Goal: Transaction & Acquisition: Purchase product/service

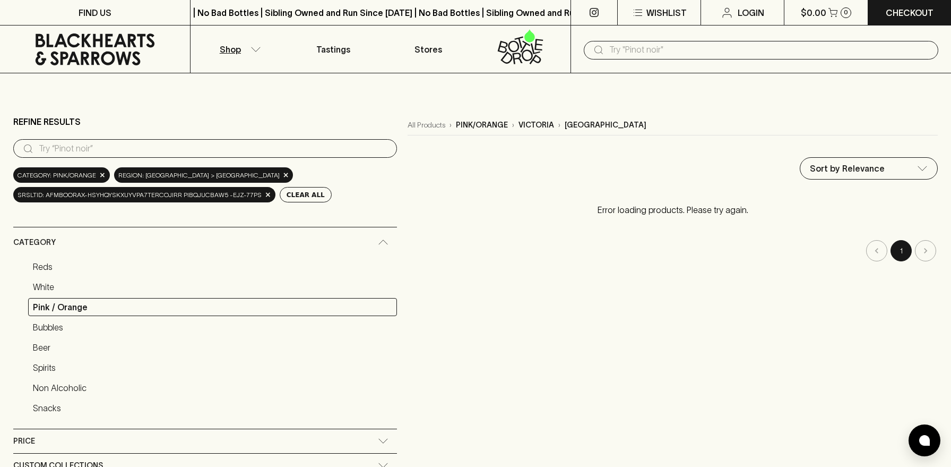
click at [234, 44] on p "Shop" at bounding box center [230, 49] width 21 height 13
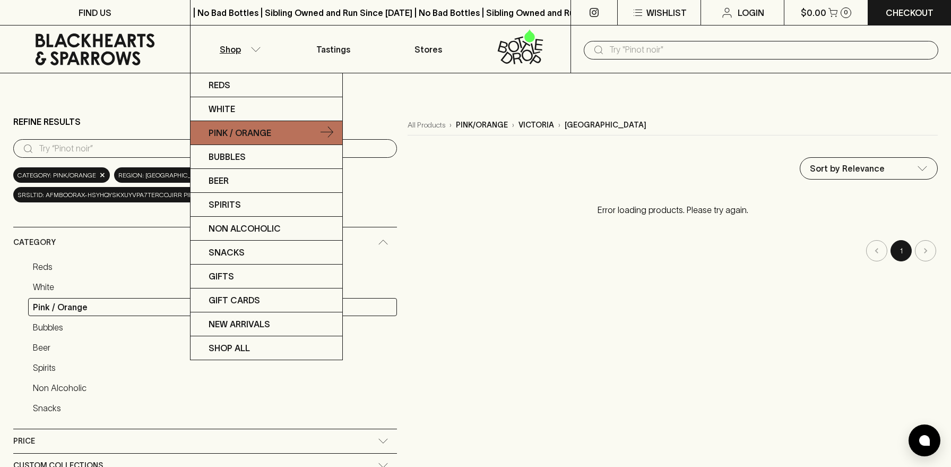
click at [228, 140] on link "Pink / Orange" at bounding box center [267, 133] width 152 height 24
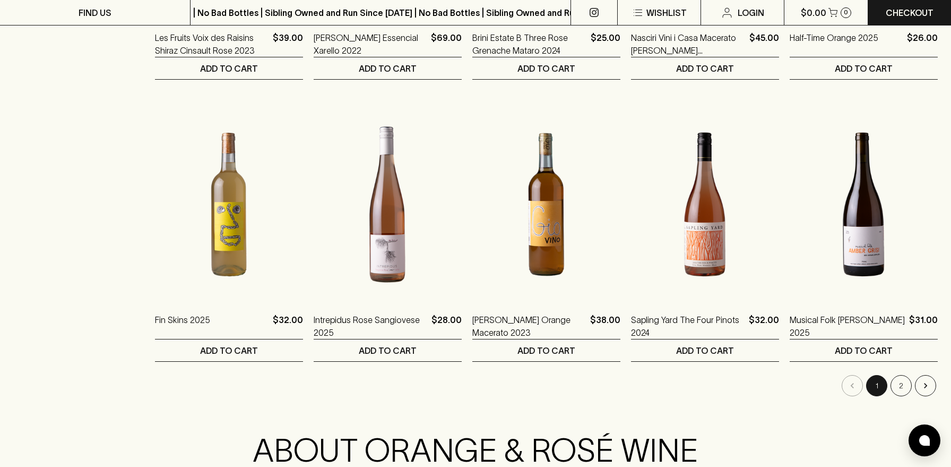
scroll to position [951, 0]
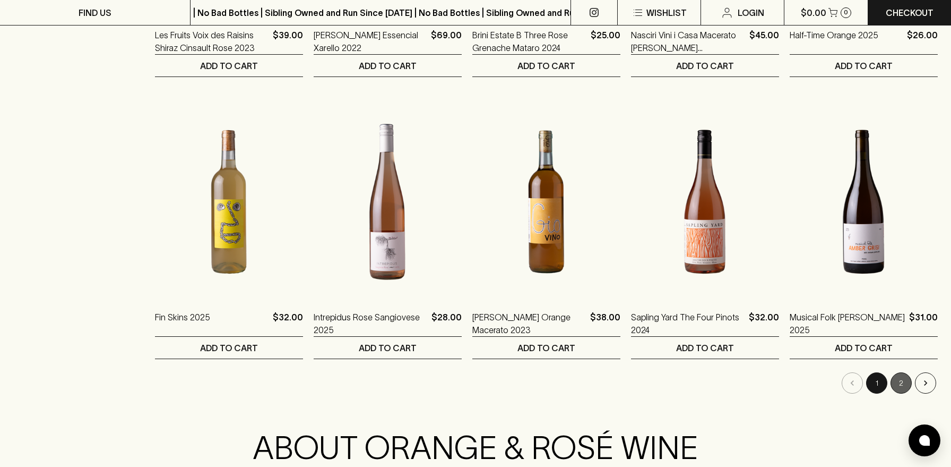
click at [903, 392] on button "2" at bounding box center [901, 382] width 21 height 21
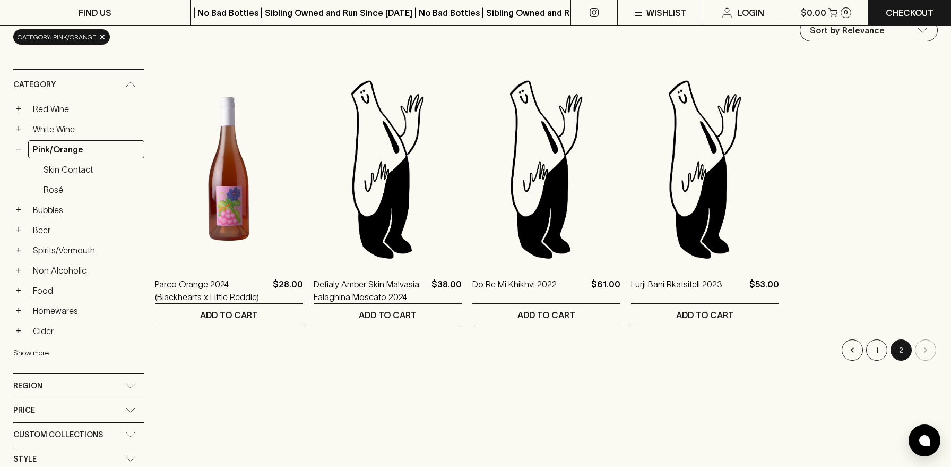
scroll to position [139, 0]
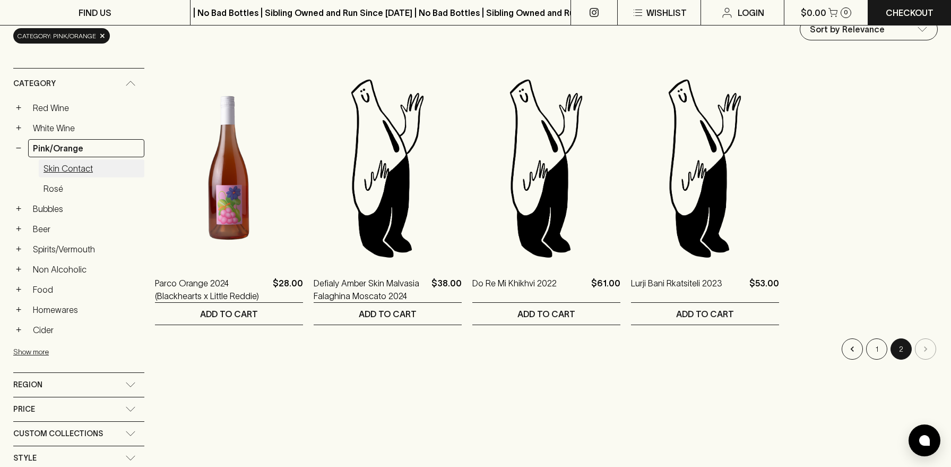
click at [62, 170] on link "Skin Contact" at bounding box center [92, 168] width 106 height 18
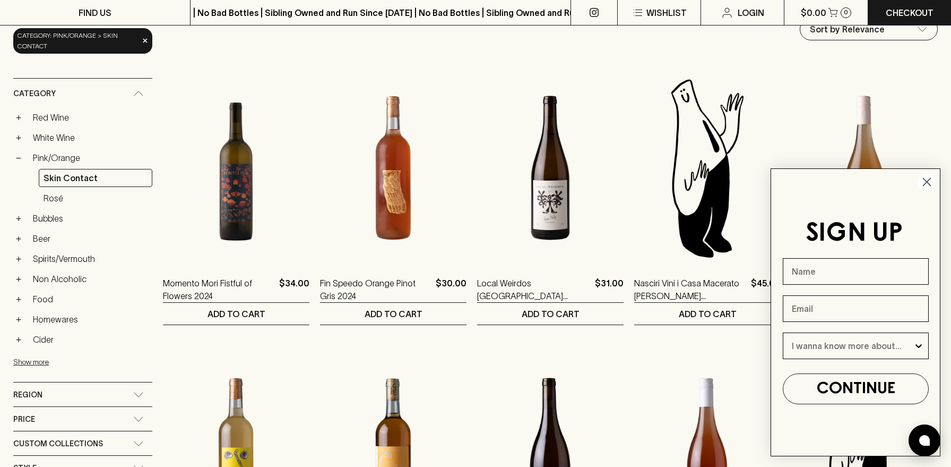
click at [922, 174] on circle "Close dialog" at bounding box center [927, 182] width 18 height 18
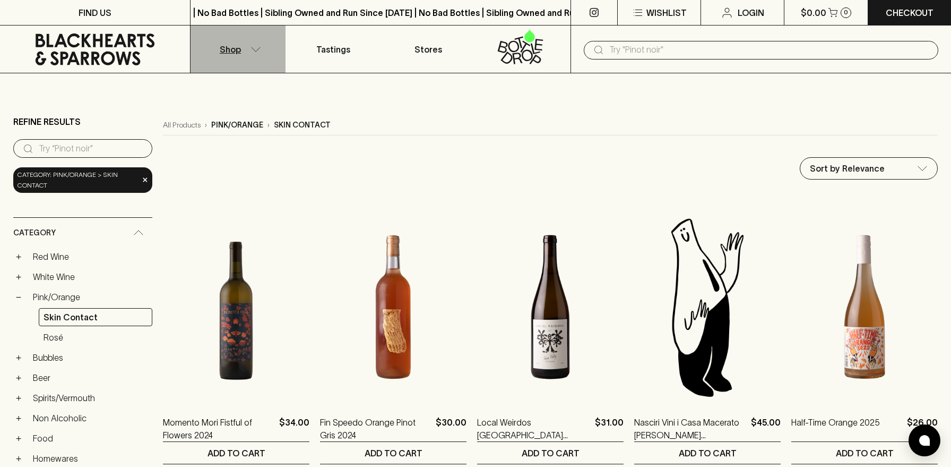
click at [242, 43] on button "Shop" at bounding box center [238, 48] width 95 height 47
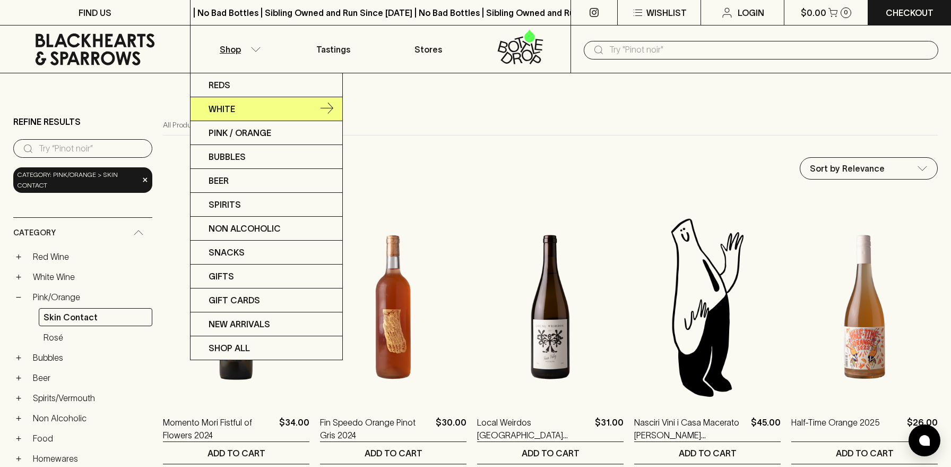
click at [211, 107] on p "White" at bounding box center [222, 108] width 27 height 13
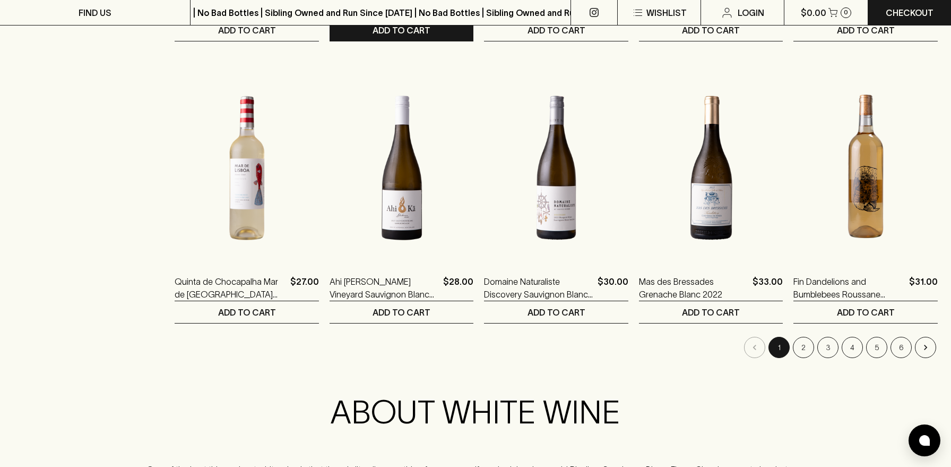
scroll to position [1016, 0]
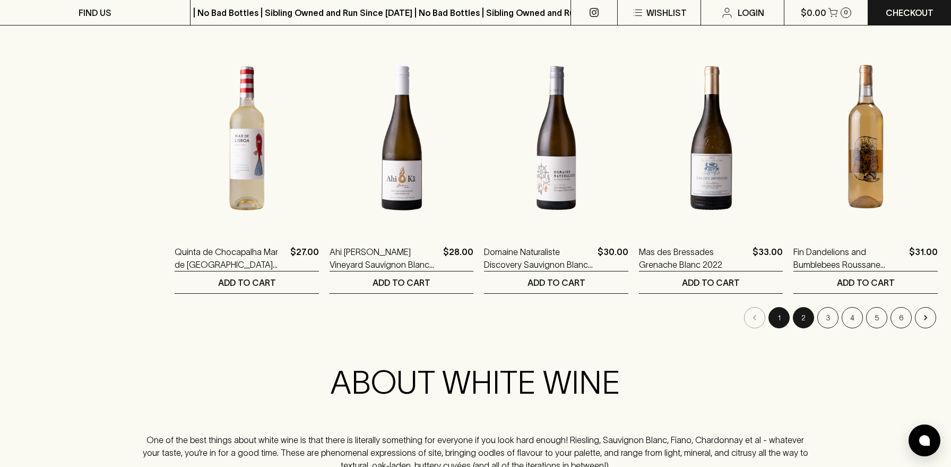
click at [807, 314] on button "2" at bounding box center [803, 317] width 21 height 21
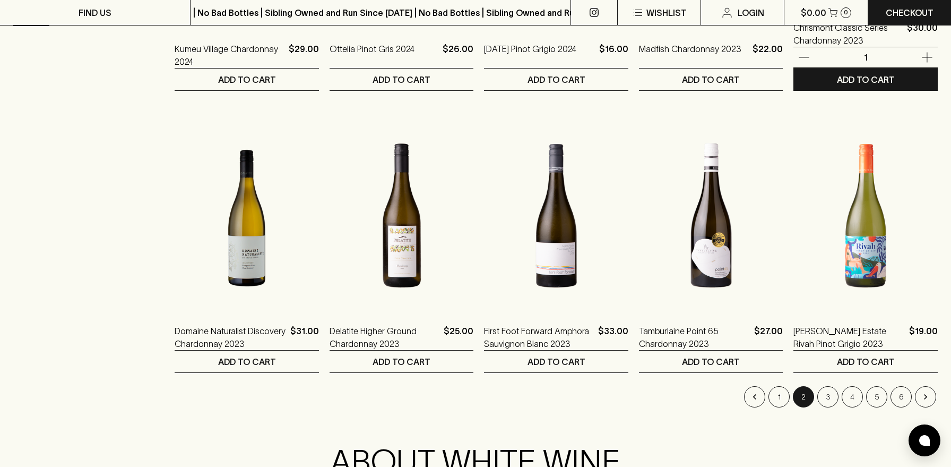
scroll to position [938, 0]
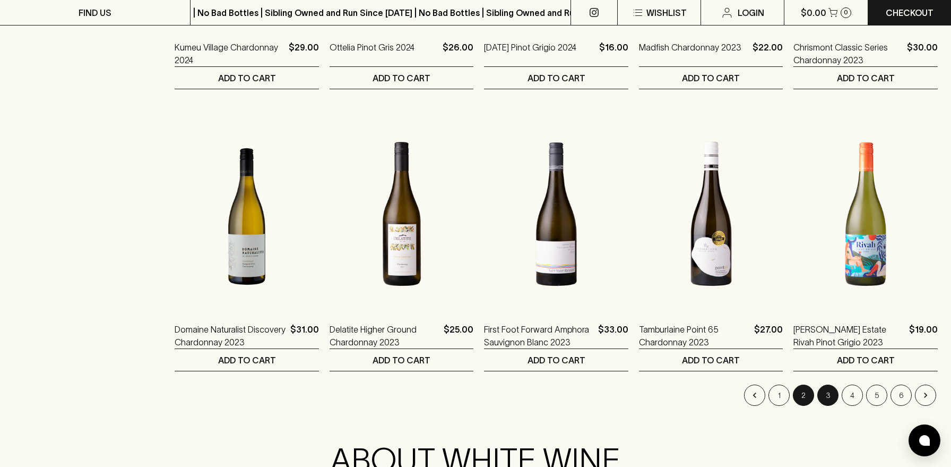
click at [829, 392] on button "3" at bounding box center [827, 394] width 21 height 21
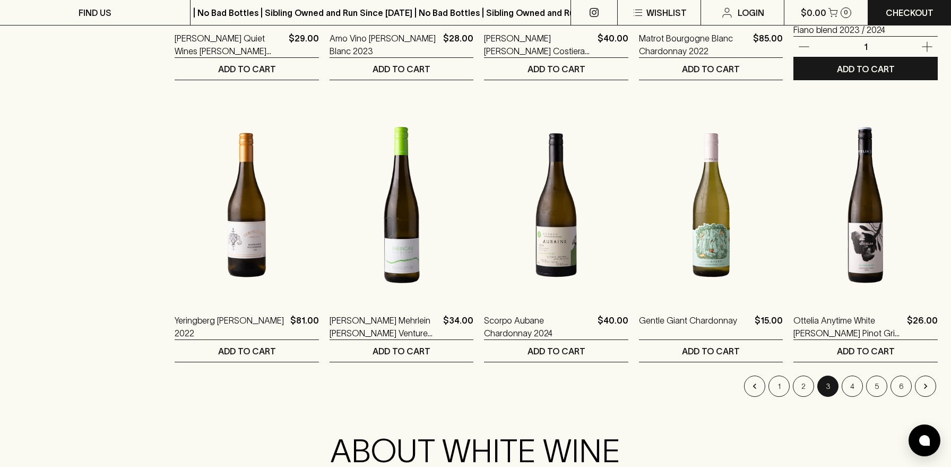
scroll to position [1083, 0]
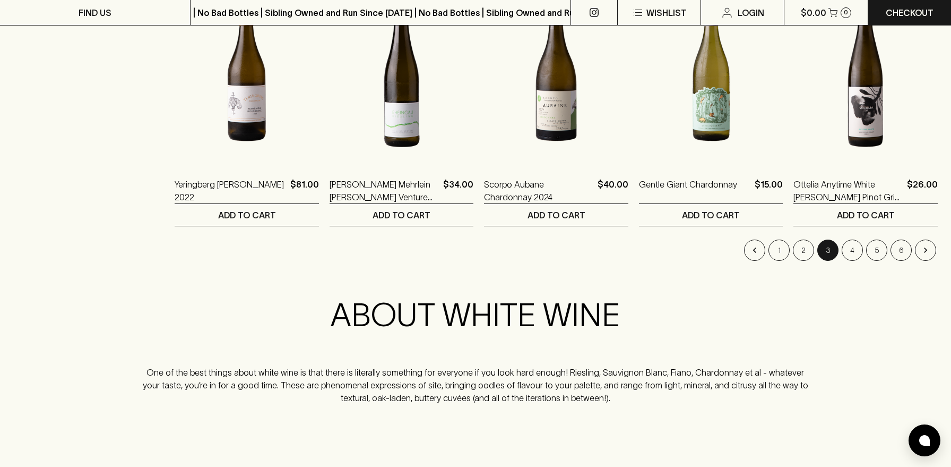
click at [840, 254] on li "4" at bounding box center [852, 249] width 24 height 21
click at [845, 254] on button "4" at bounding box center [852, 249] width 21 height 21
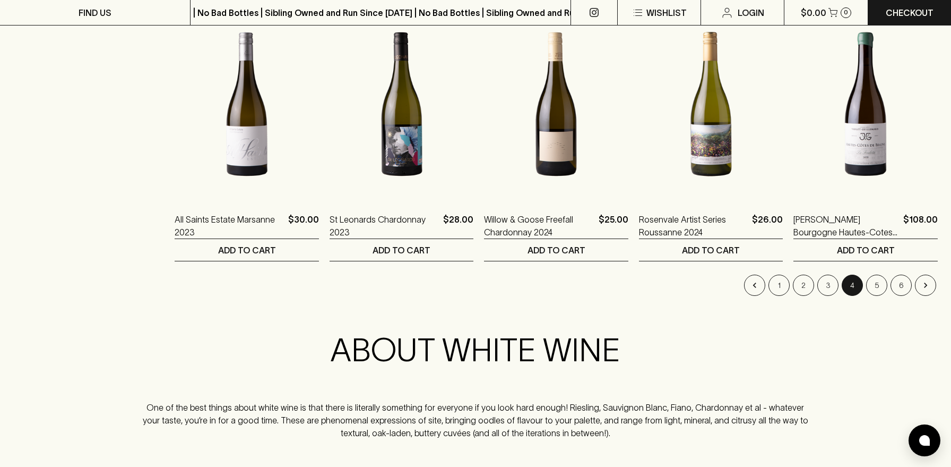
scroll to position [1010, 0]
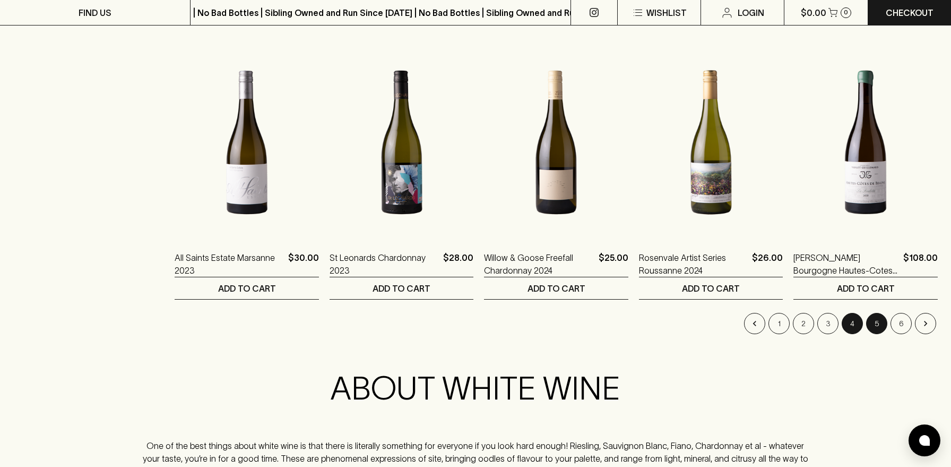
click at [873, 325] on button "5" at bounding box center [876, 323] width 21 height 21
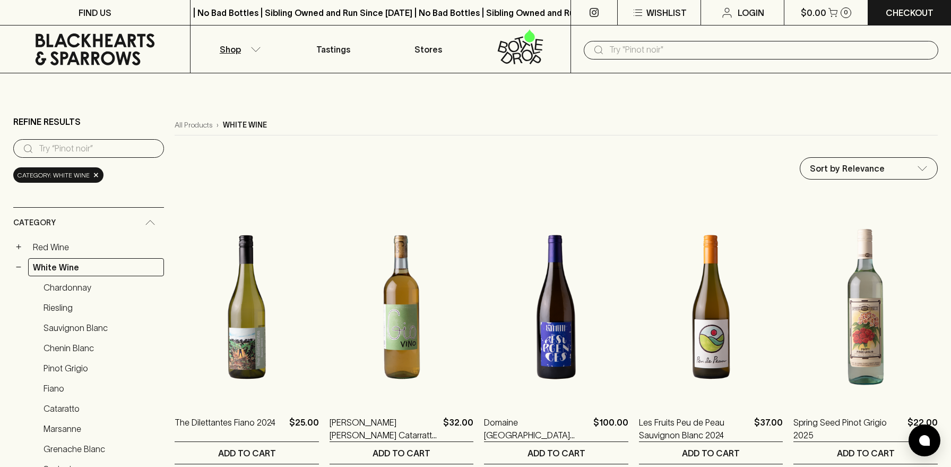
click at [70, 146] on input "search" at bounding box center [97, 148] width 117 height 17
click at [89, 63] on icon at bounding box center [95, 49] width 174 height 32
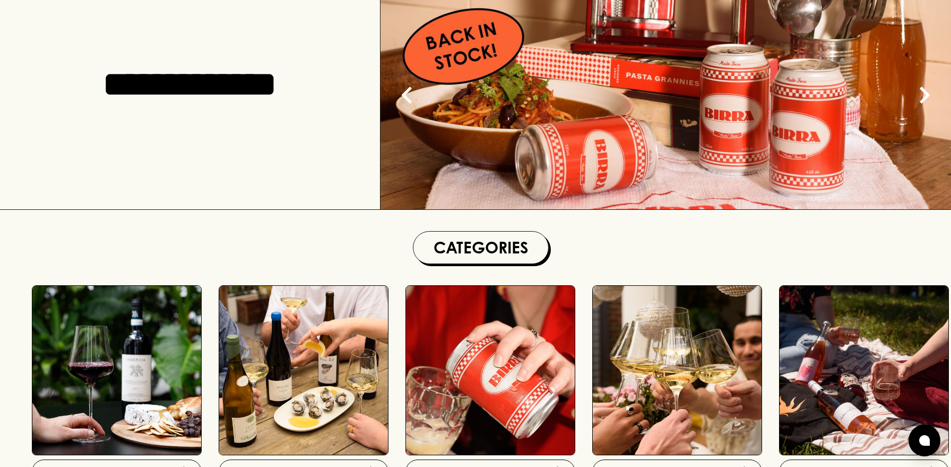
scroll to position [307, 0]
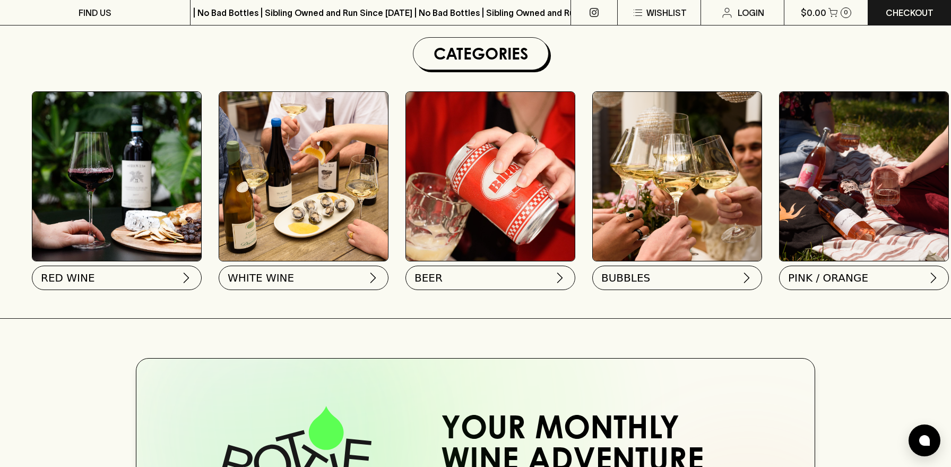
click at [862, 196] on img at bounding box center [864, 176] width 169 height 169
click at [843, 279] on span "PINK / ORANGE" at bounding box center [827, 275] width 80 height 15
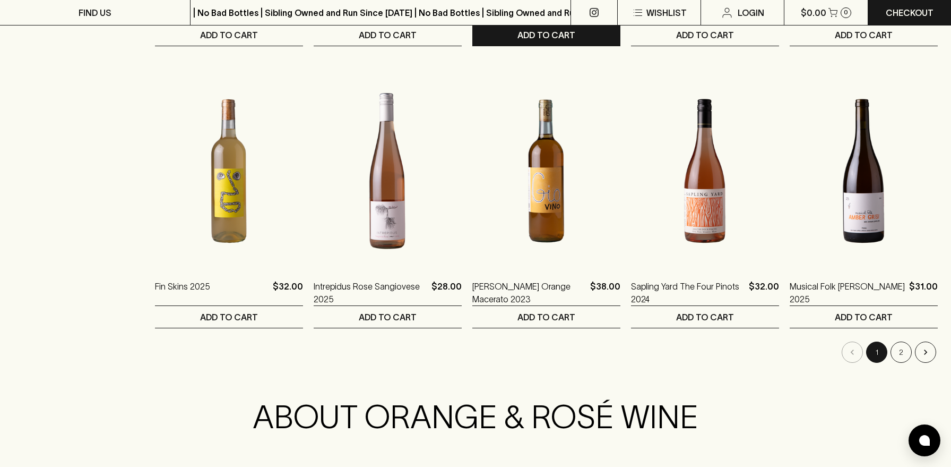
scroll to position [1235, 0]
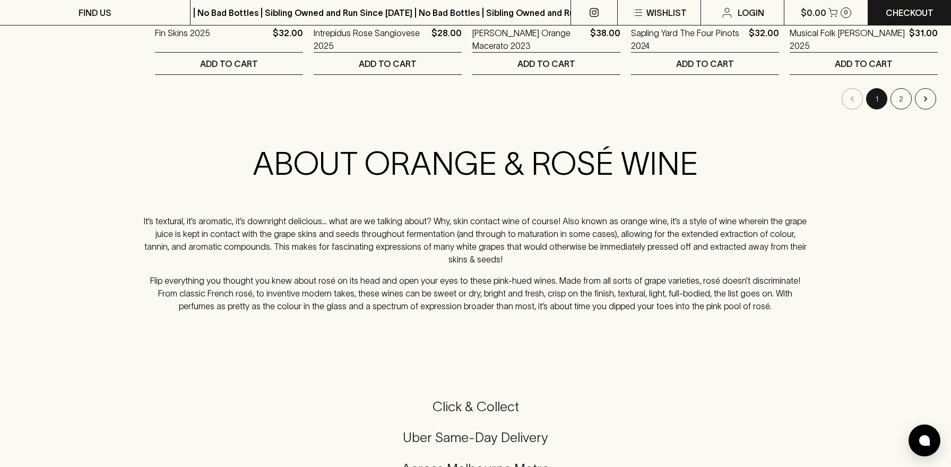
click at [898, 92] on button "2" at bounding box center [901, 98] width 21 height 21
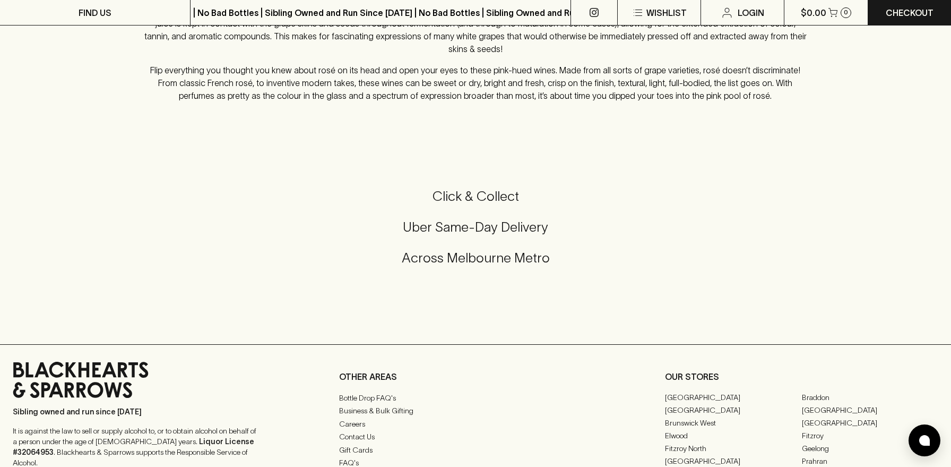
scroll to position [846, 0]
